Goal: Find specific page/section

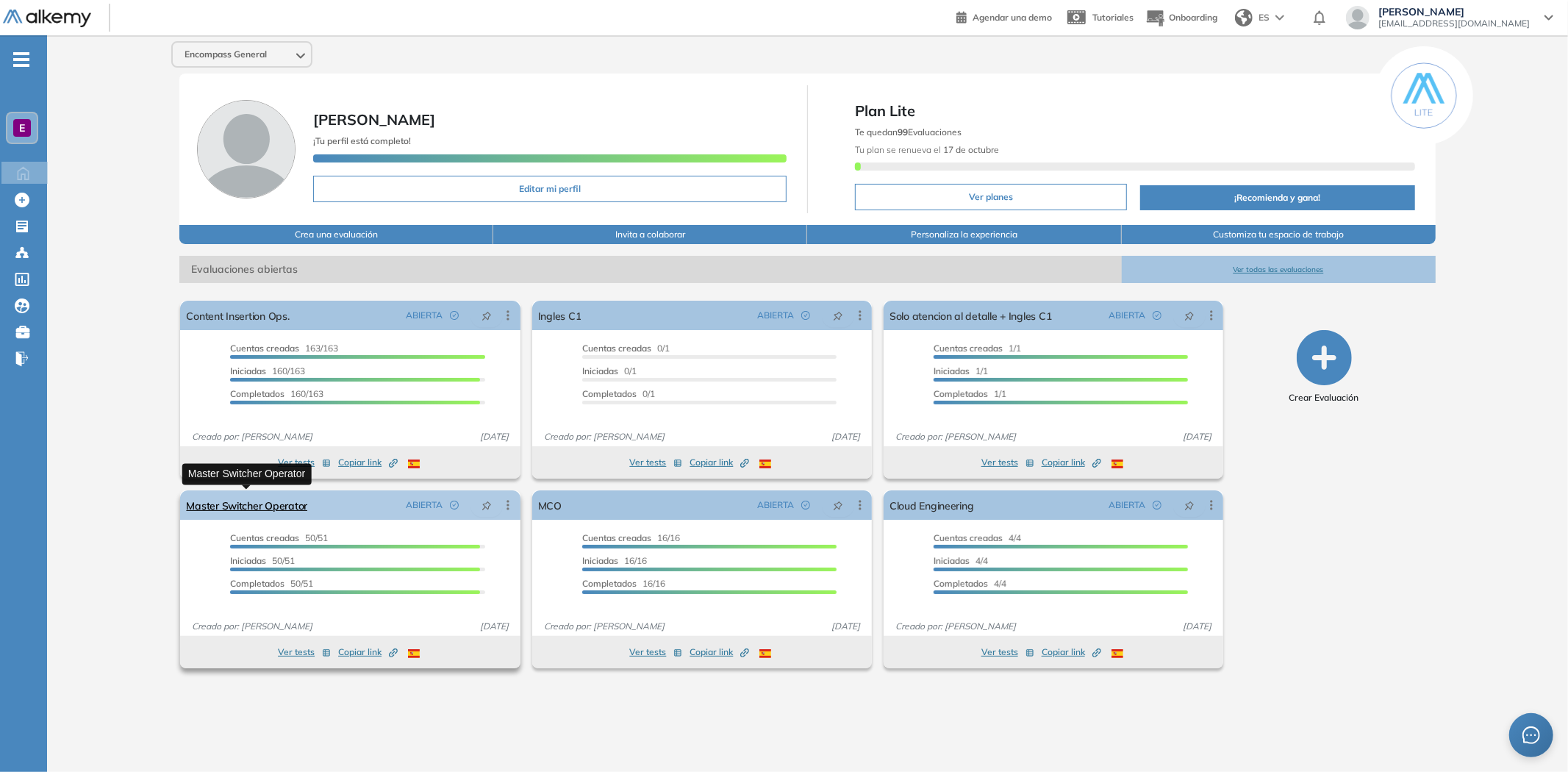
click at [246, 498] on link "Master Switcher Operator" at bounding box center [246, 505] width 121 height 29
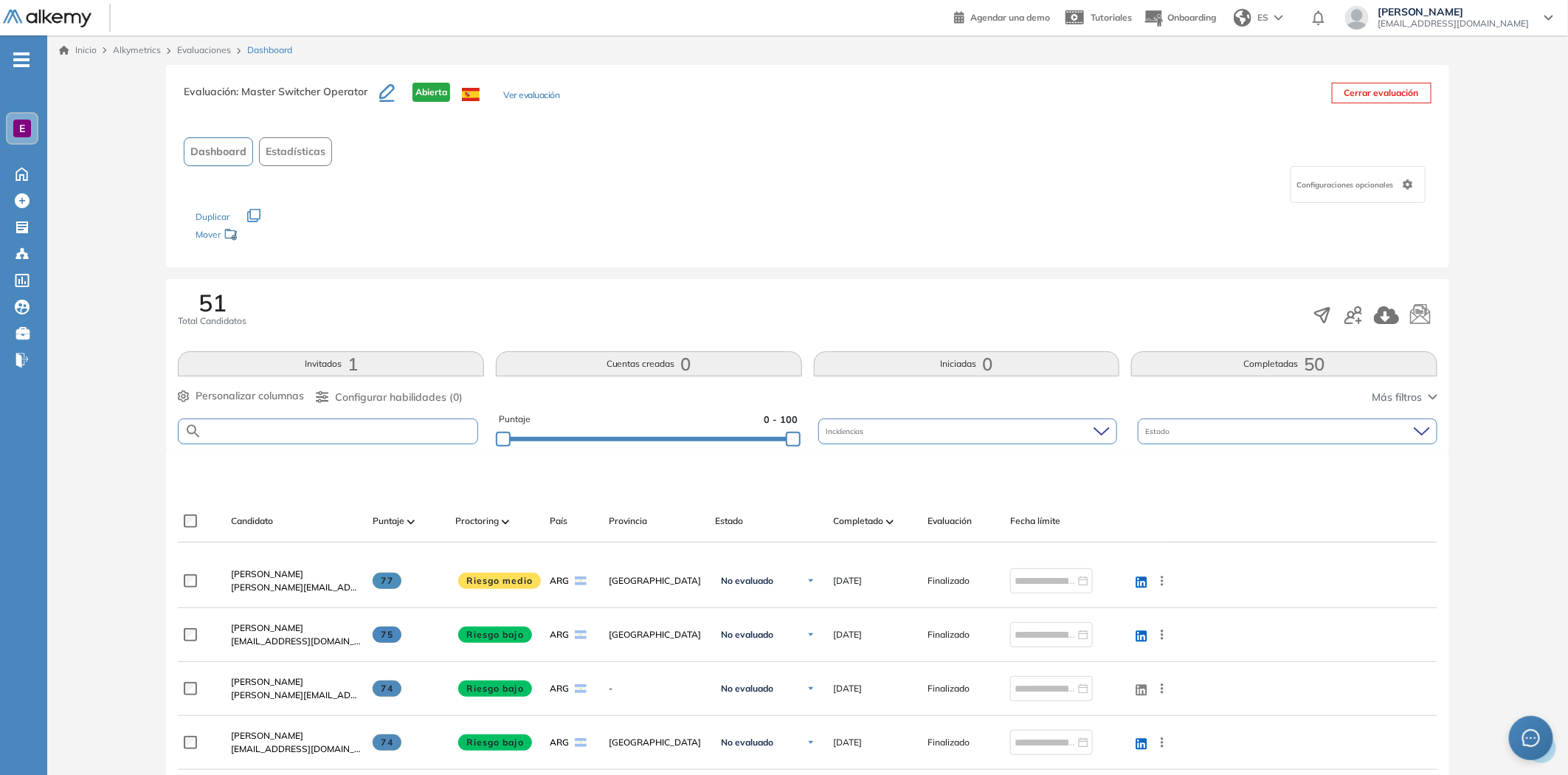
click at [298, 433] on input "text" at bounding box center [340, 431] width 275 height 11
type input "********"
